Goal: Information Seeking & Learning: Learn about a topic

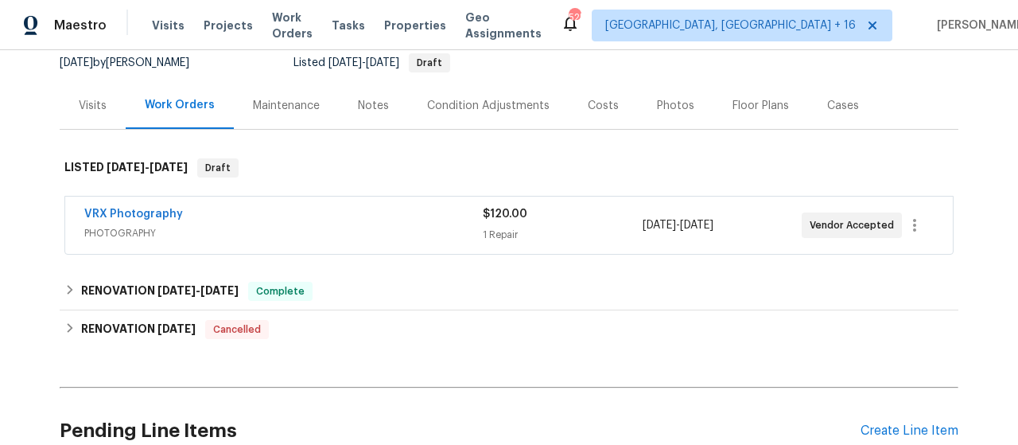
scroll to position [239, 0]
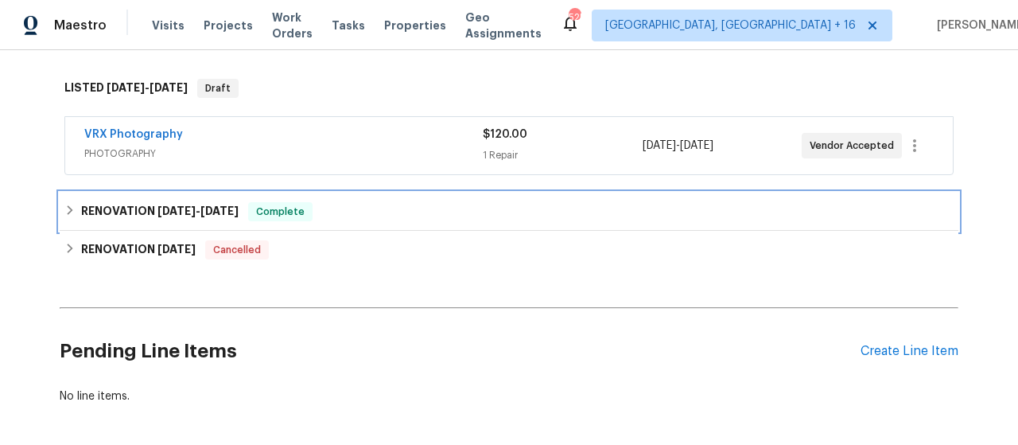
click at [129, 221] on h6 "RENOVATION [DATE] - [DATE]" at bounding box center [160, 211] width 158 height 19
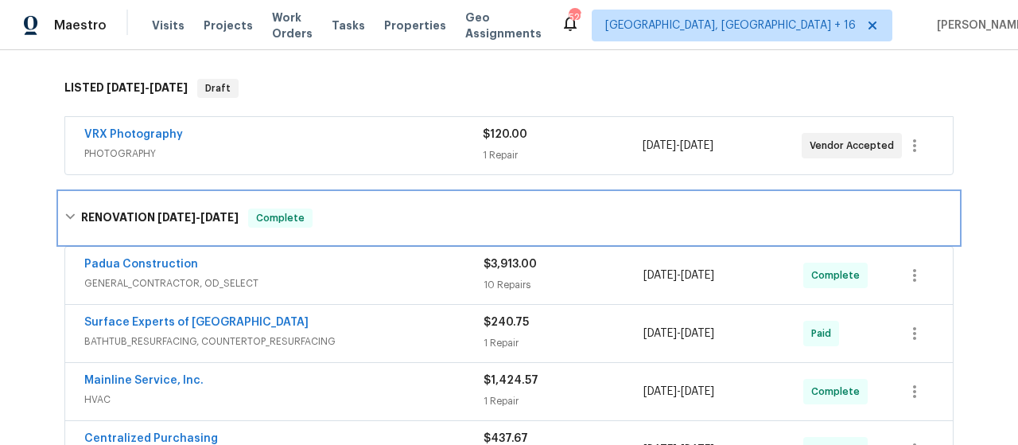
scroll to position [318, 0]
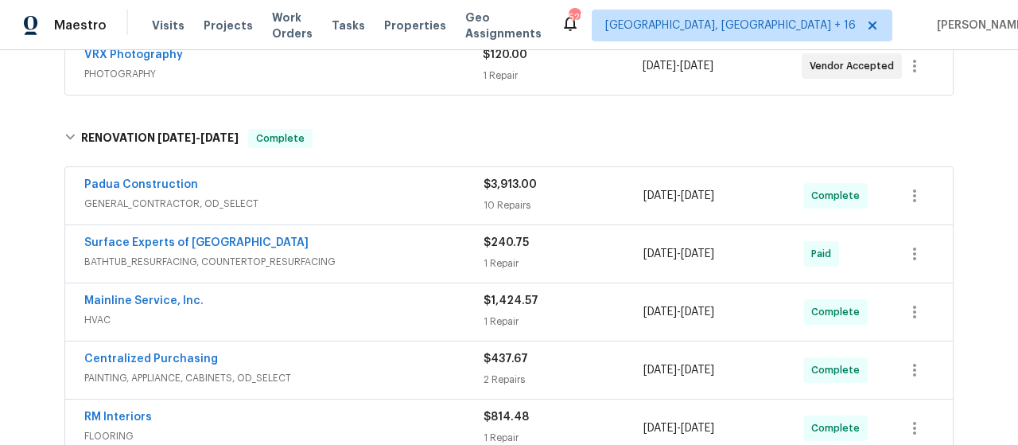
click at [492, 208] on div "$3,913.00 10 Repairs" at bounding box center [564, 196] width 160 height 38
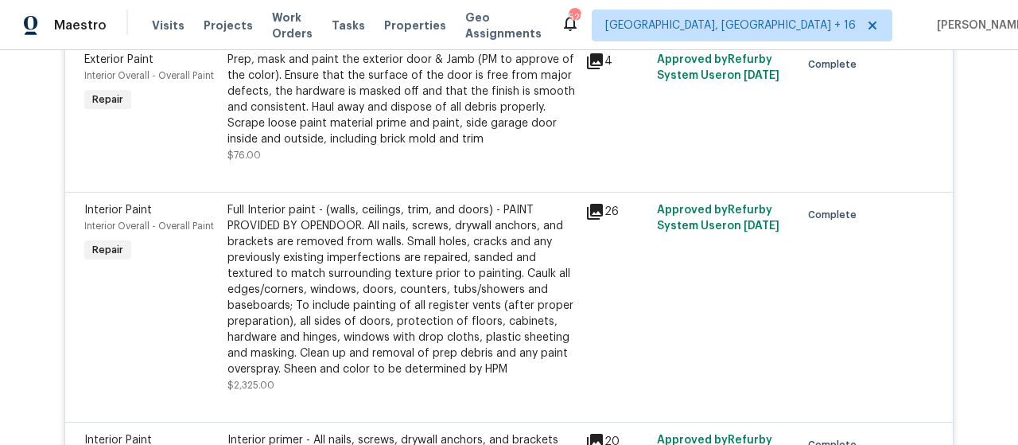
scroll to position [1352, 0]
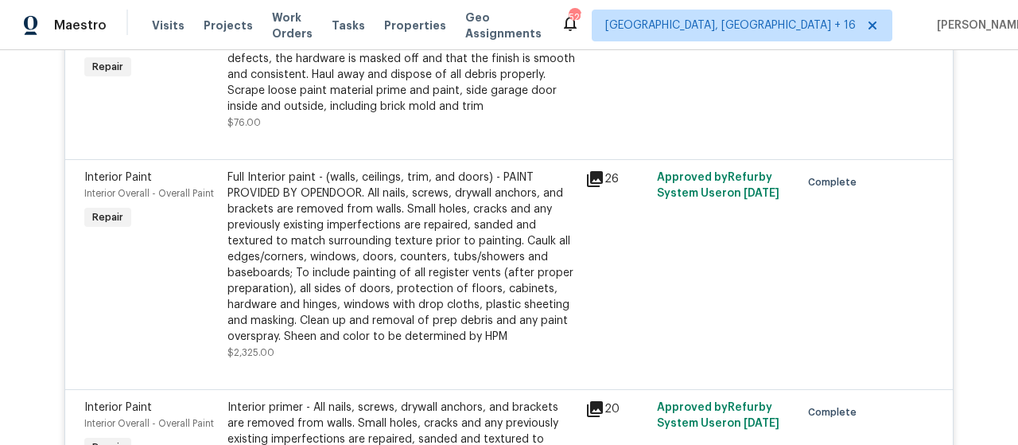
click at [586, 189] on icon at bounding box center [595, 178] width 19 height 19
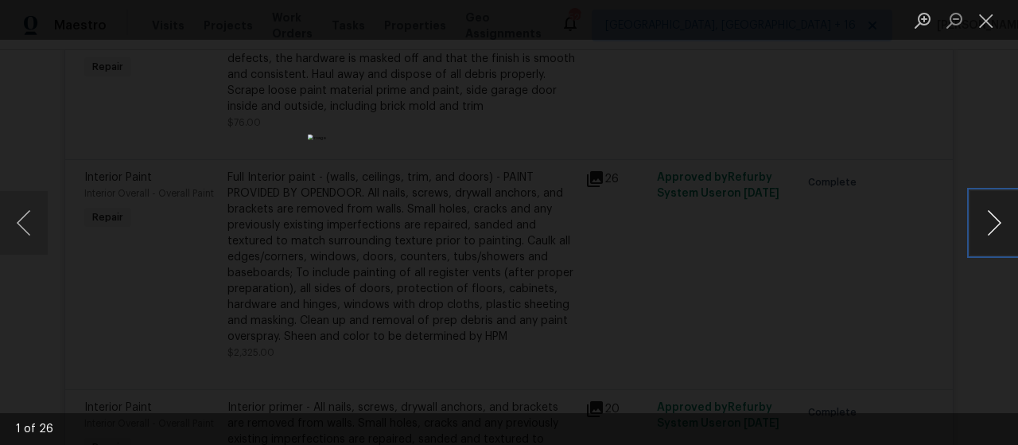
click at [998, 220] on button "Next image" at bounding box center [995, 223] width 48 height 64
click at [998, 222] on button "Next image" at bounding box center [995, 223] width 48 height 64
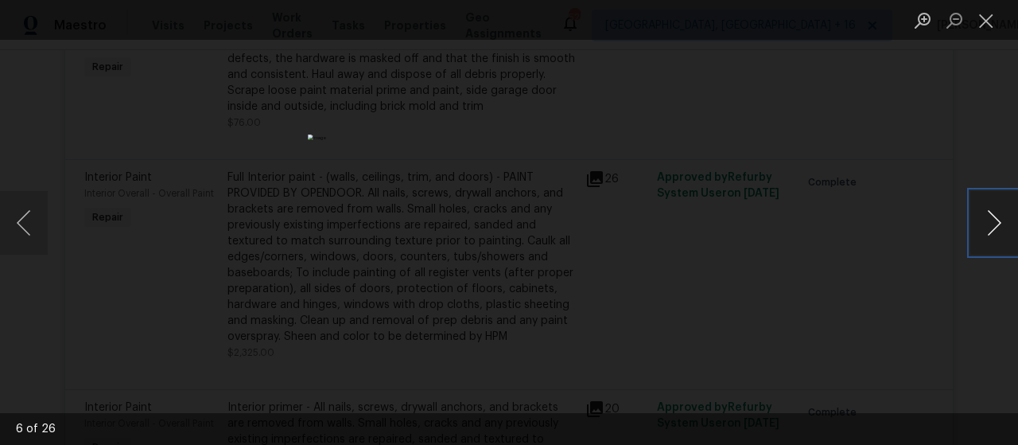
click at [998, 222] on button "Next image" at bounding box center [995, 223] width 48 height 64
click at [998, 223] on button "Next image" at bounding box center [995, 223] width 48 height 64
click at [980, 26] on button "Close lightbox" at bounding box center [987, 20] width 32 height 28
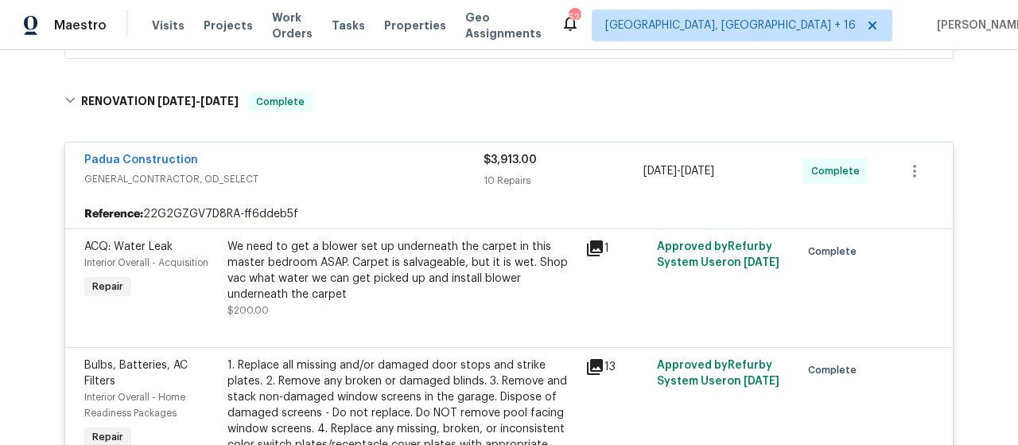
scroll to position [318, 0]
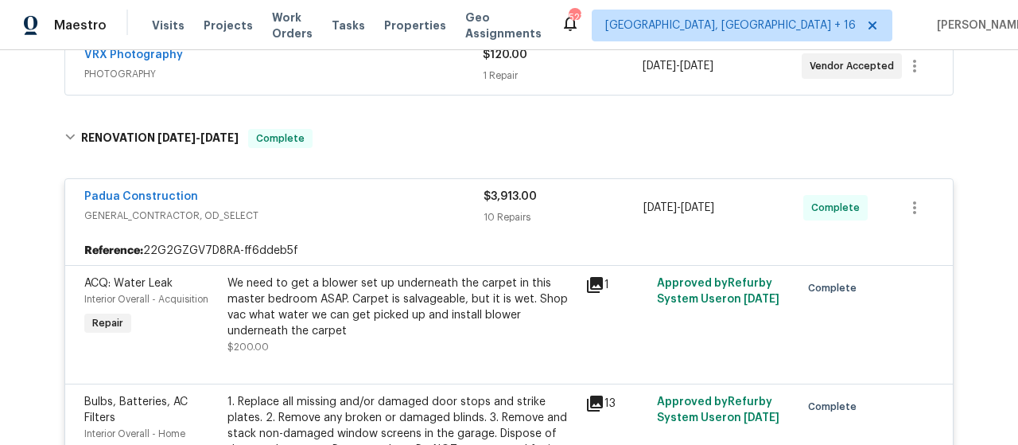
click at [488, 225] on div "10 Repairs" at bounding box center [564, 217] width 160 height 16
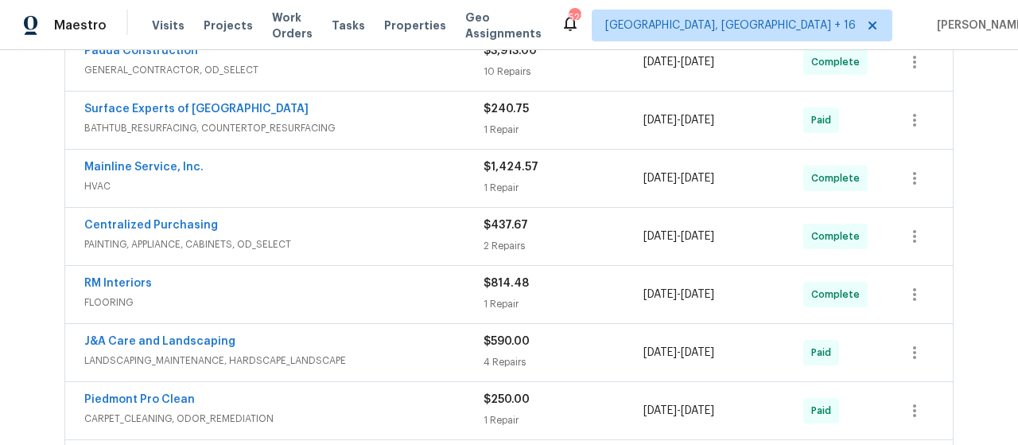
scroll to position [477, 0]
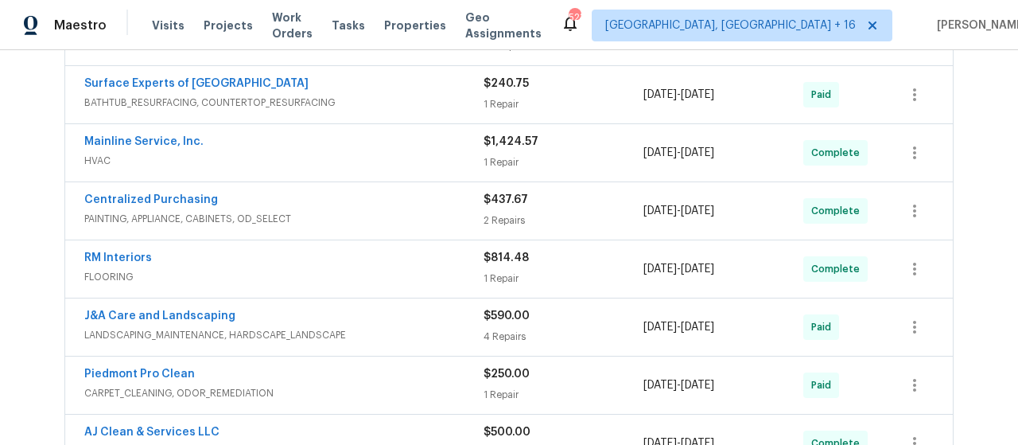
click at [515, 170] on div "1 Repair" at bounding box center [564, 162] width 160 height 16
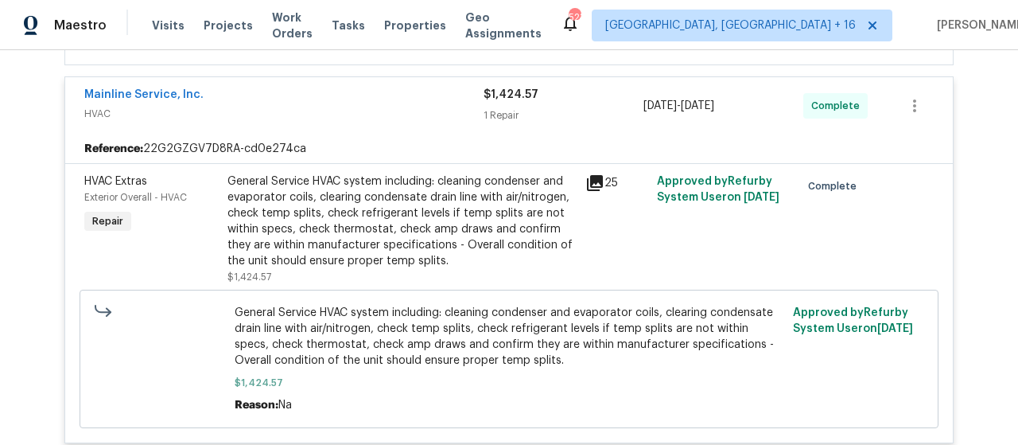
scroll to position [557, 0]
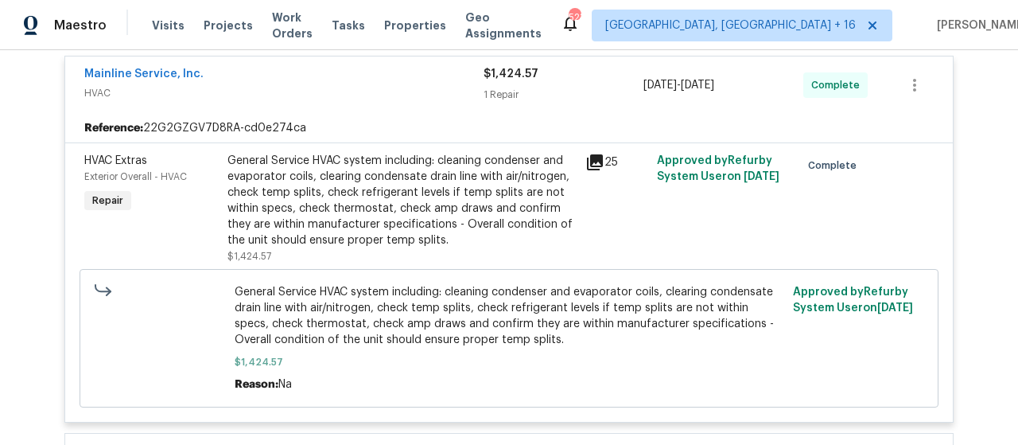
click at [586, 172] on icon at bounding box center [595, 162] width 19 height 19
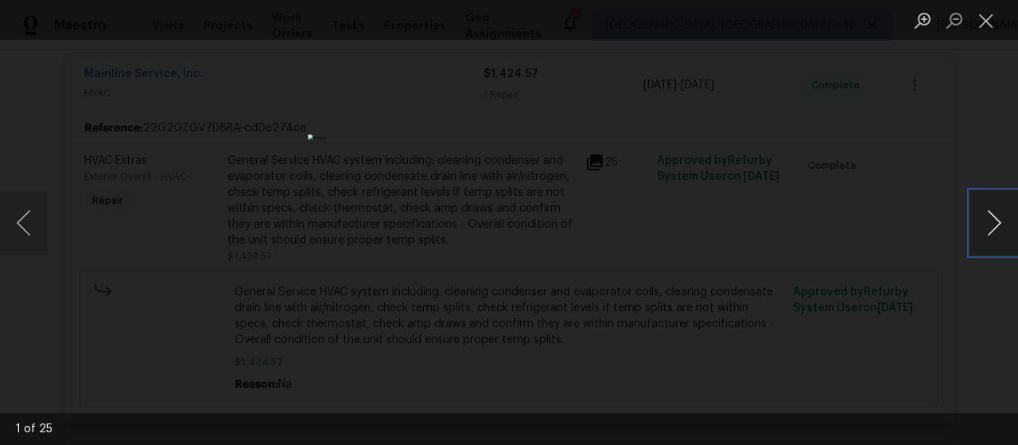
click at [994, 219] on button "Next image" at bounding box center [995, 223] width 48 height 64
click at [990, 217] on button "Next image" at bounding box center [995, 223] width 48 height 64
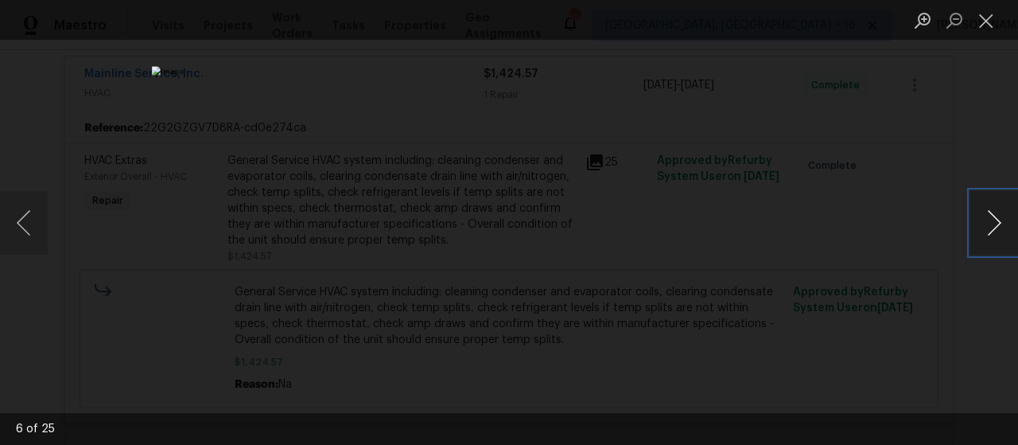
click at [990, 217] on button "Next image" at bounding box center [995, 223] width 48 height 64
click at [987, 16] on button "Close lightbox" at bounding box center [987, 20] width 32 height 28
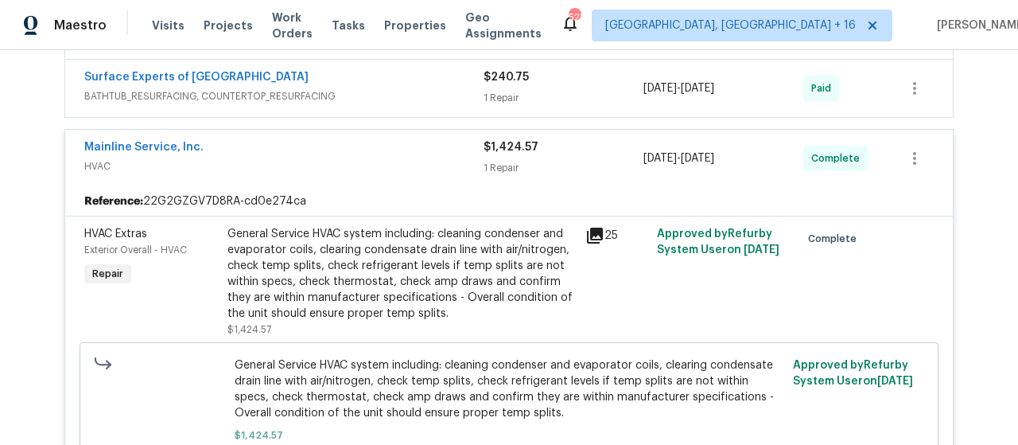
scroll to position [477, 0]
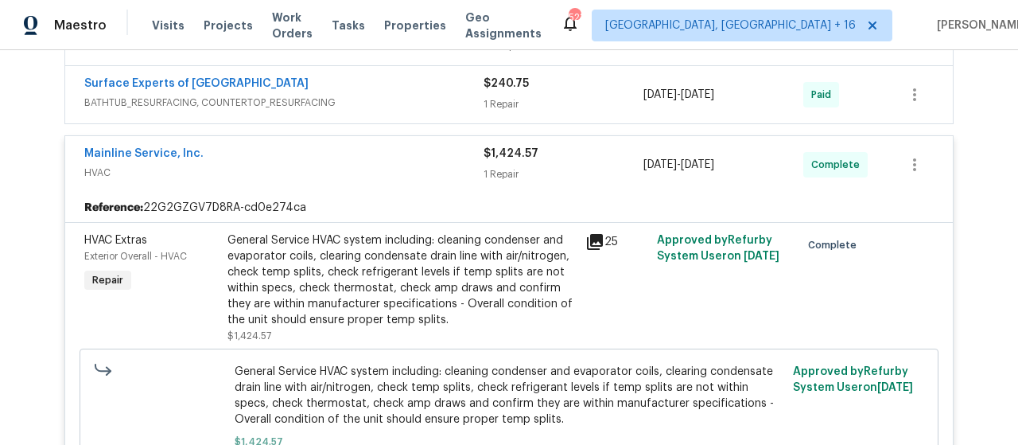
click at [512, 161] on div "$1,424.57" at bounding box center [564, 154] width 160 height 16
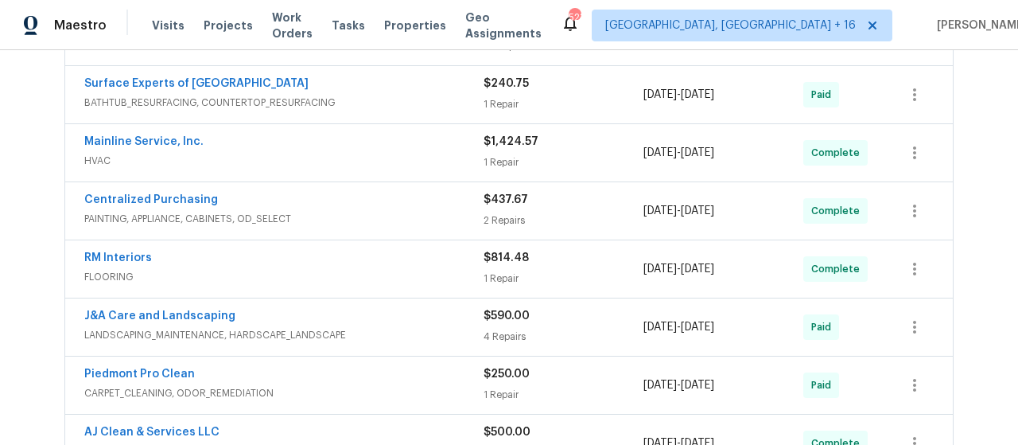
click at [509, 228] on div "2 Repairs" at bounding box center [564, 220] width 160 height 16
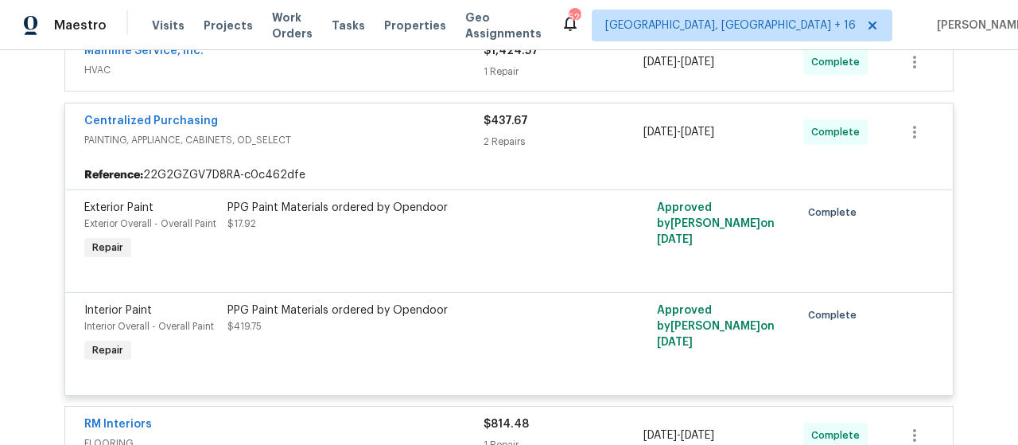
scroll to position [557, 0]
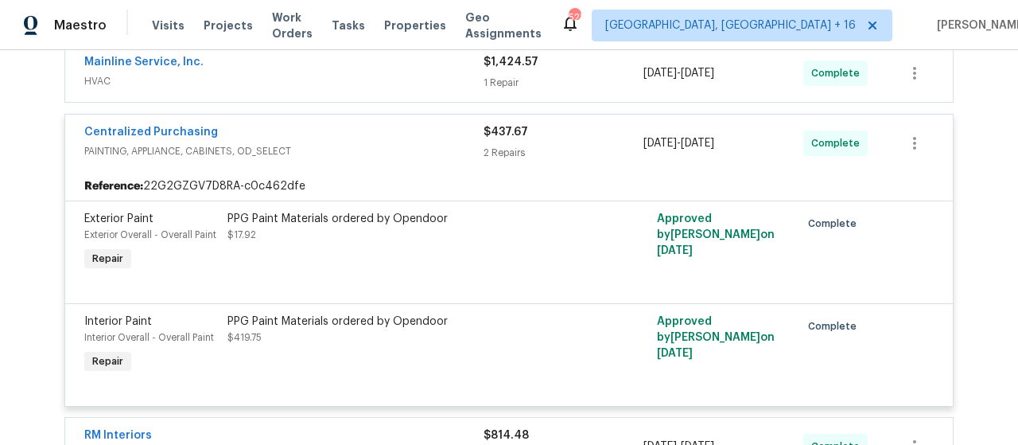
click at [495, 140] on div "$437.67" at bounding box center [564, 132] width 160 height 16
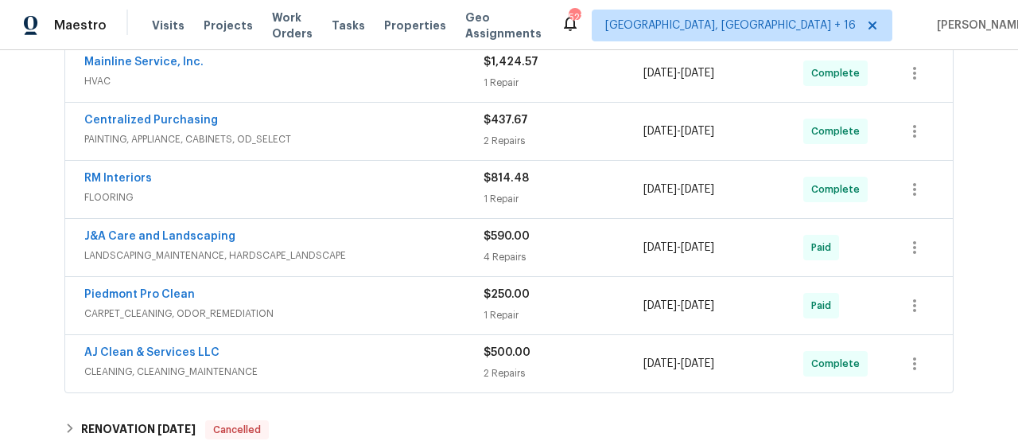
click at [509, 200] on div "$814.48 1 Repair" at bounding box center [564, 189] width 160 height 38
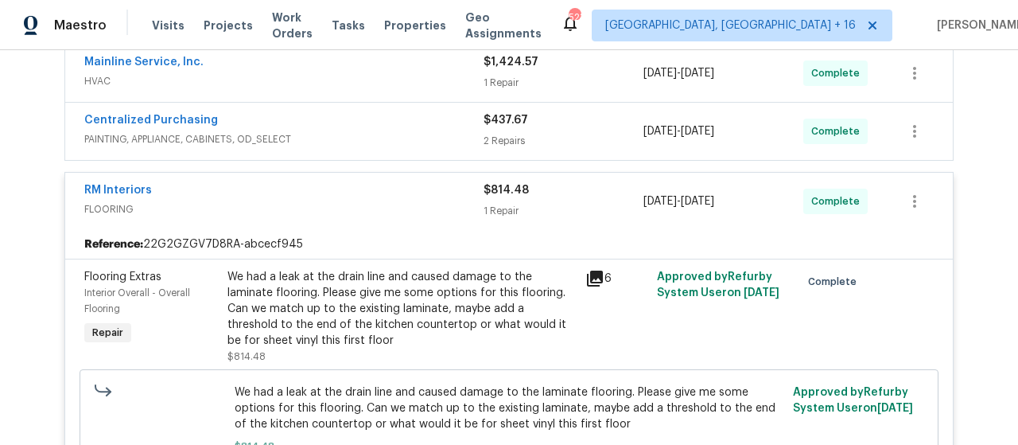
scroll to position [636, 0]
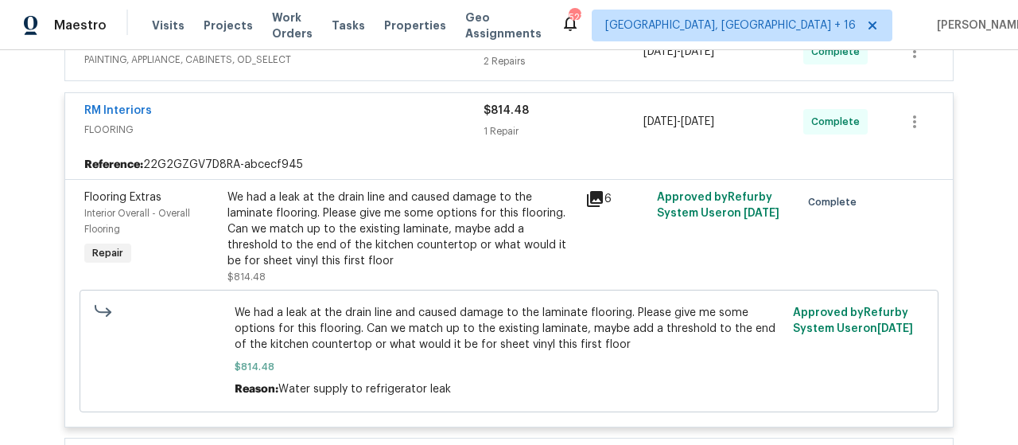
click at [587, 207] on icon at bounding box center [595, 199] width 16 height 16
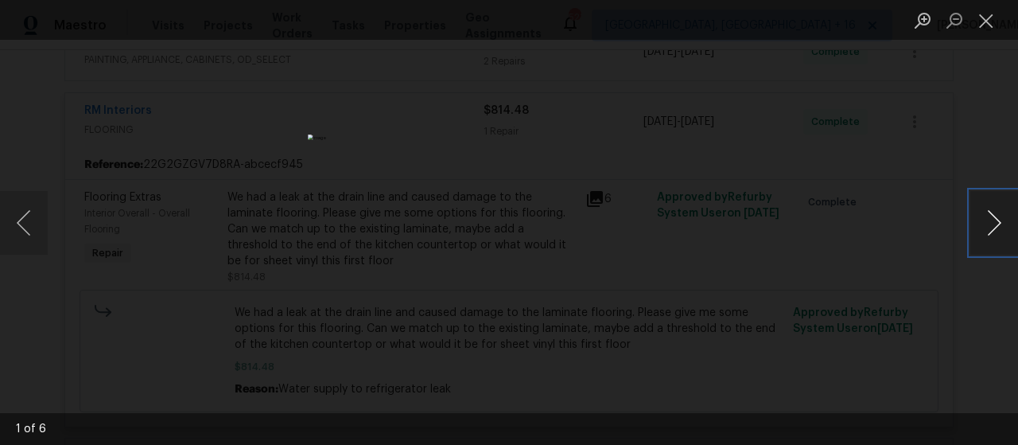
click at [978, 233] on button "Next image" at bounding box center [995, 223] width 48 height 64
click at [976, 233] on button "Next image" at bounding box center [995, 223] width 48 height 64
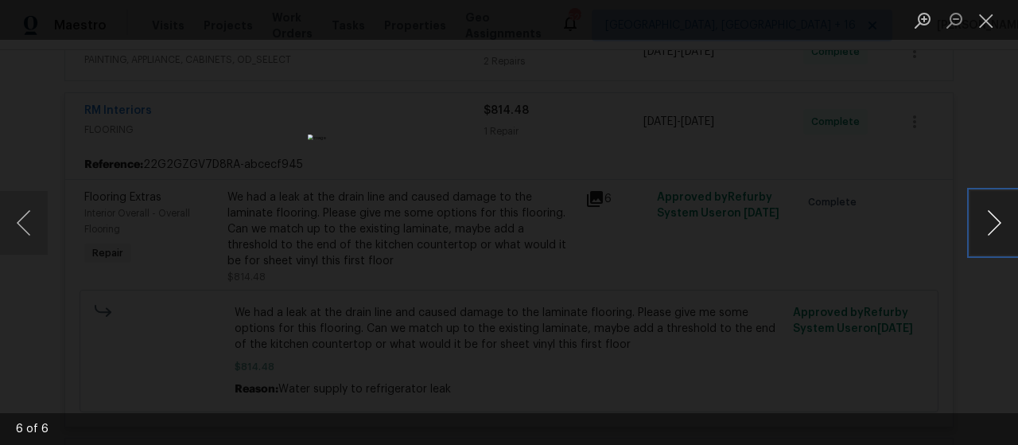
click at [976, 233] on button "Next image" at bounding box center [995, 223] width 48 height 64
click at [986, 23] on button "Close lightbox" at bounding box center [987, 20] width 32 height 28
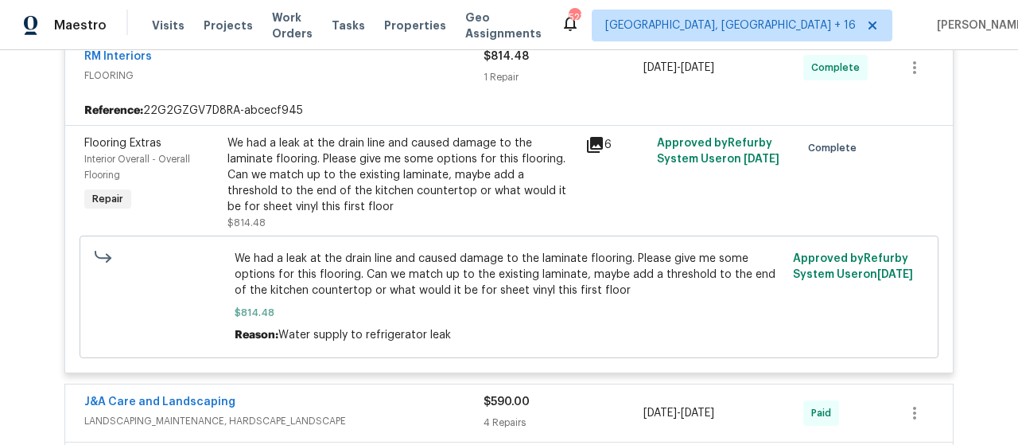
scroll to position [716, 0]
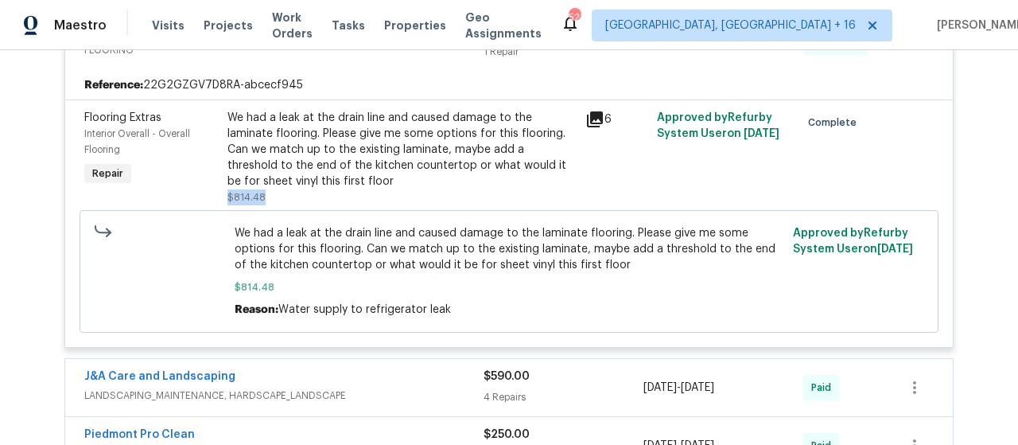
drag, startPoint x: 216, startPoint y: 212, endPoint x: 259, endPoint y: 206, distance: 43.4
click at [259, 206] on div "We had a leak at the drain line and caused damage to the laminate flooring. Ple…" at bounding box center [402, 157] width 358 height 105
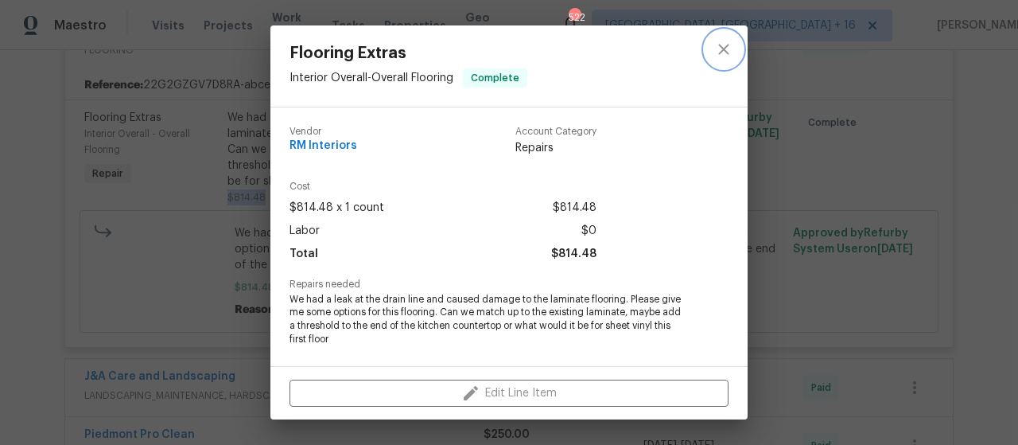
click at [727, 49] on icon "close" at bounding box center [723, 49] width 19 height 19
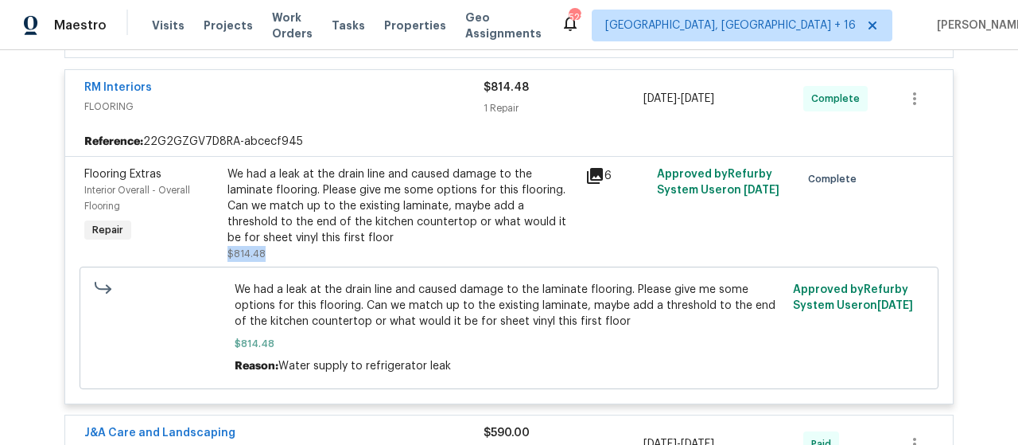
scroll to position [636, 0]
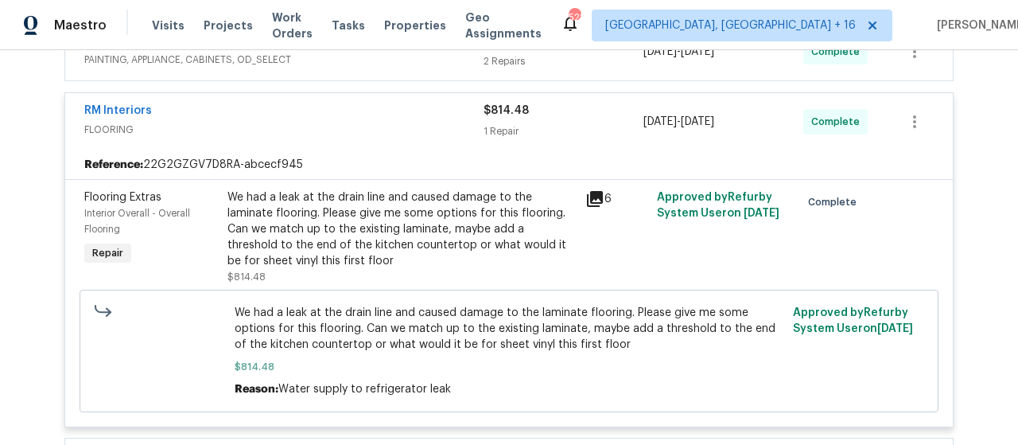
click at [501, 132] on div "$814.48 1 Repair" at bounding box center [564, 122] width 160 height 38
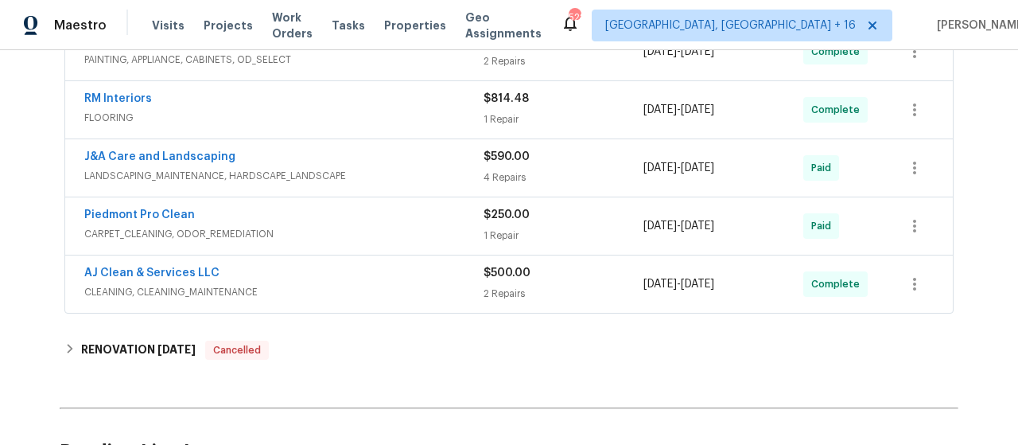
click at [508, 184] on div "4 Repairs" at bounding box center [564, 177] width 160 height 16
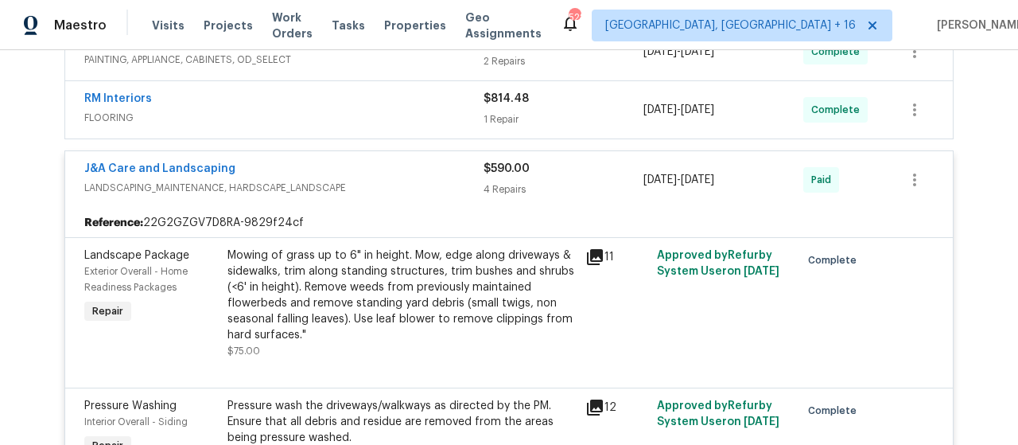
click at [495, 190] on div "$590.00 4 Repairs" at bounding box center [564, 180] width 160 height 38
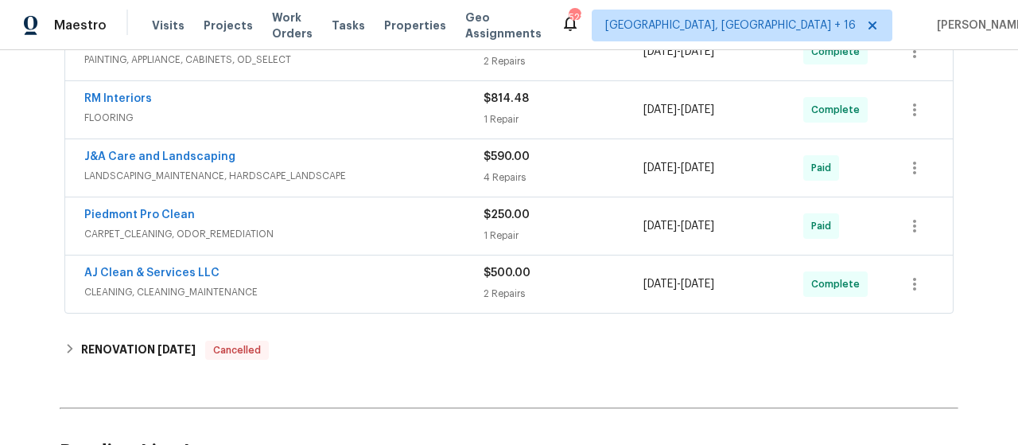
scroll to position [716, 0]
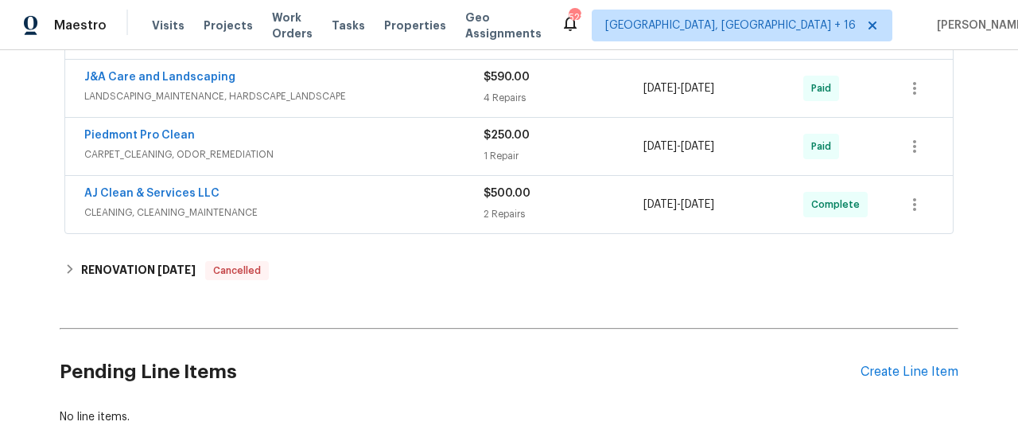
click at [522, 216] on div "$500.00 2 Repairs" at bounding box center [564, 204] width 160 height 38
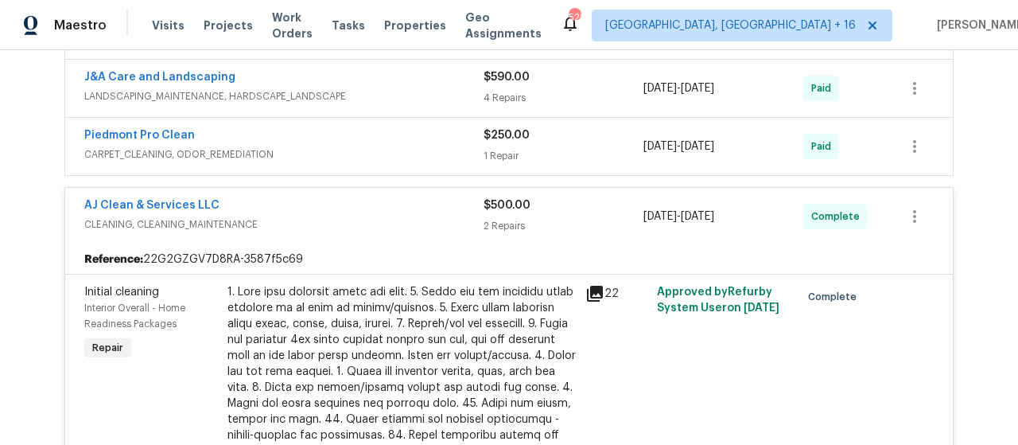
click at [504, 230] on div "2 Repairs" at bounding box center [564, 226] width 160 height 16
